Goal: Task Accomplishment & Management: Manage account settings

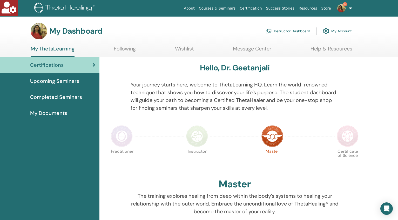
click at [282, 31] on link "Instructor Dashboard" at bounding box center [287, 30] width 45 height 11
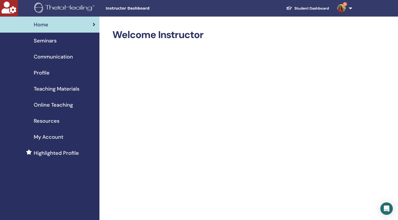
click at [45, 40] on span "Seminars" at bounding box center [45, 41] width 23 height 8
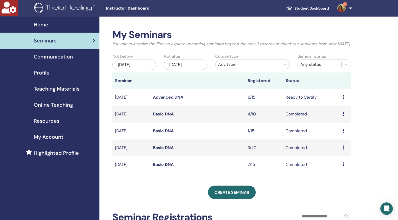
click at [178, 100] on link "Advanced DNA" at bounding box center [168, 97] width 30 height 5
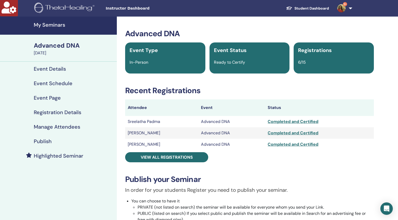
click at [52, 126] on h4 "Manage Attendees" at bounding box center [57, 127] width 46 height 6
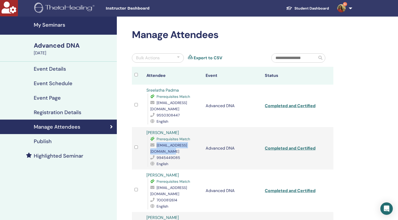
copy span "keerthanasampath@gmail.com"
drag, startPoint x: 202, startPoint y: 146, endPoint x: 154, endPoint y: 142, distance: 48.7
click at [148, 146] on div "Prerequisites Match keerthanasampath@gmail.com 9945449085 English" at bounding box center [173, 151] width 53 height 31
